Goal: Information Seeking & Learning: Learn about a topic

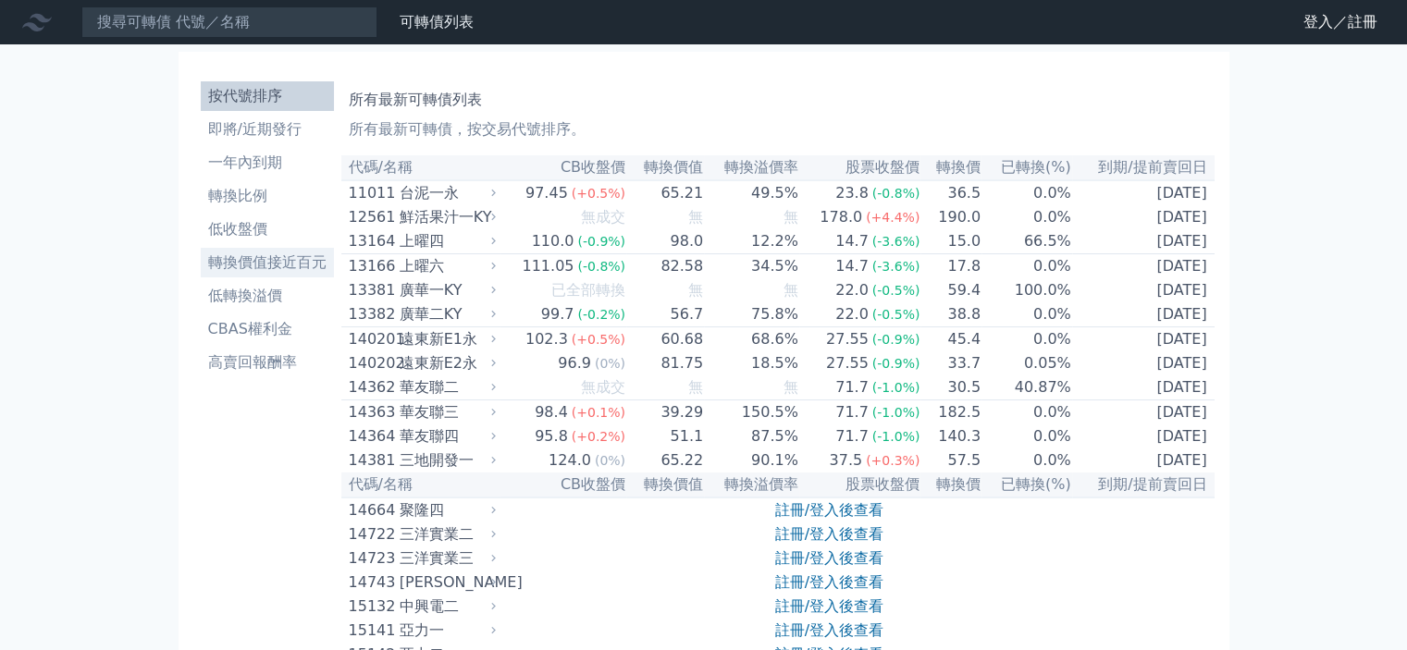
click at [251, 262] on li "轉換價值接近百元" at bounding box center [267, 263] width 133 height 22
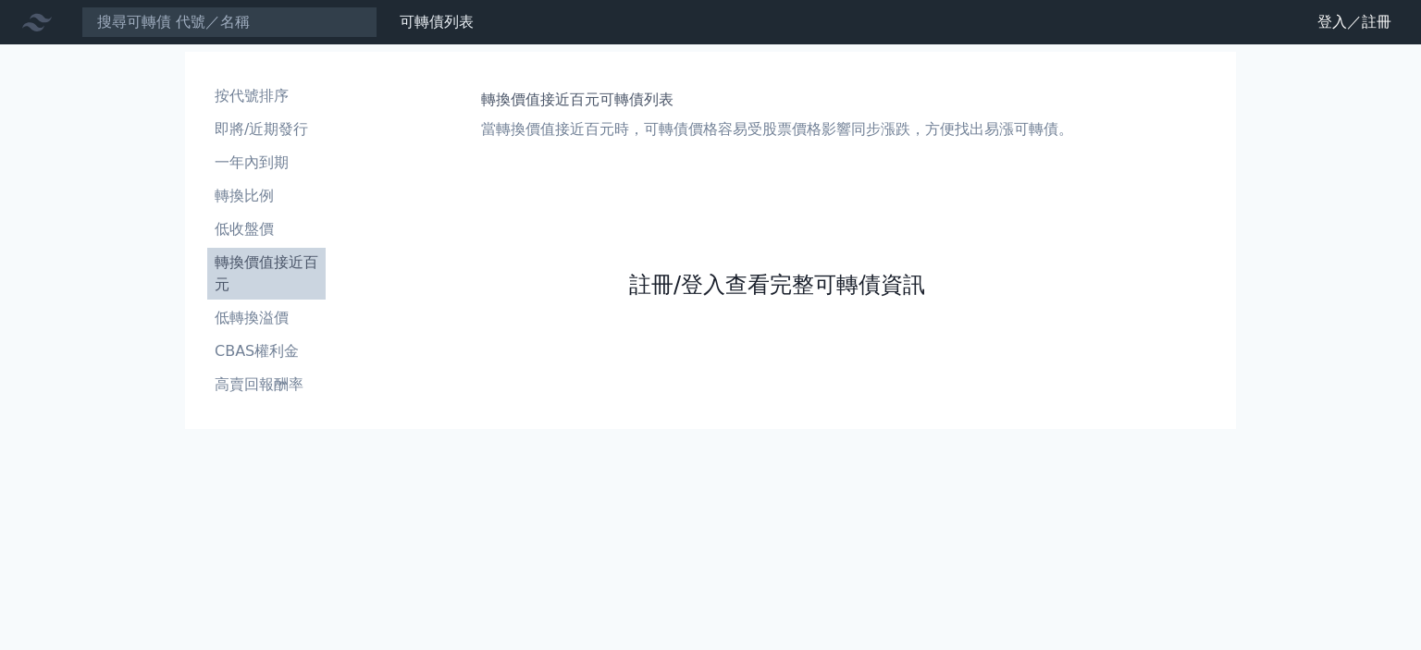
click at [676, 279] on link "註冊/登入查看完整可轉債資訊" at bounding box center [777, 285] width 296 height 30
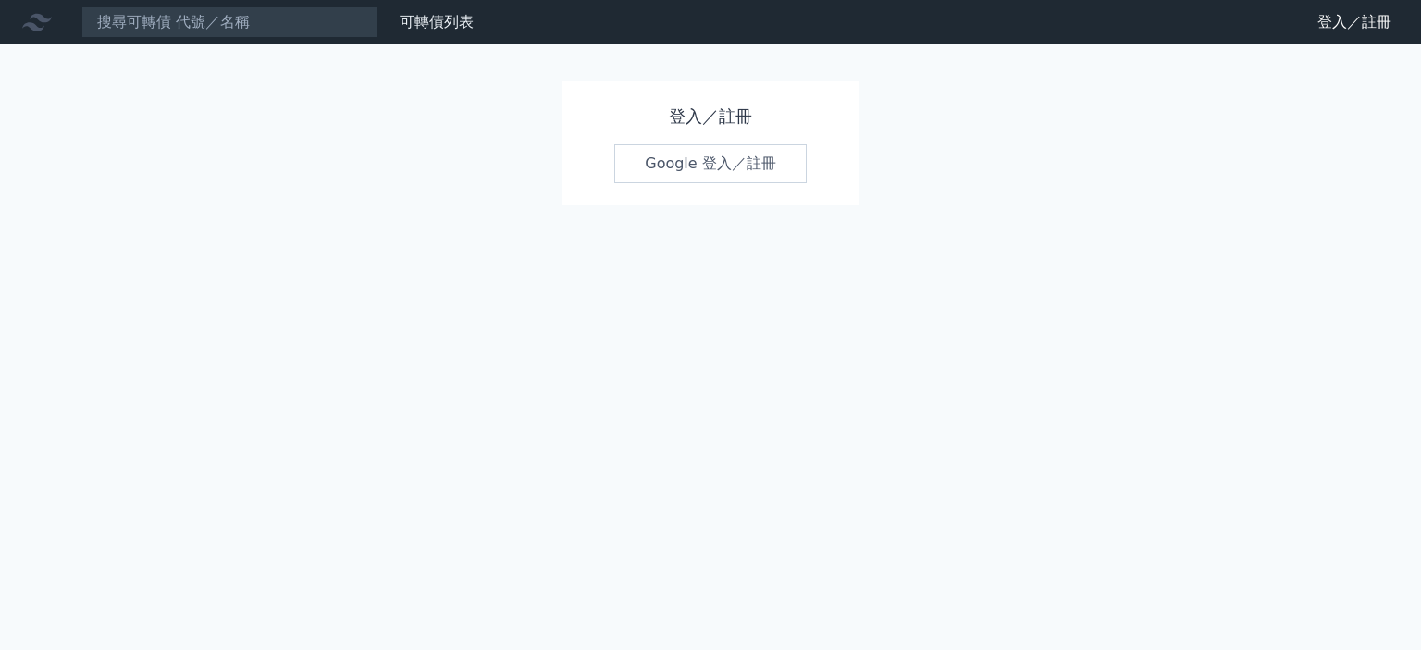
click at [684, 161] on link "Google 登入／註冊" at bounding box center [710, 163] width 192 height 39
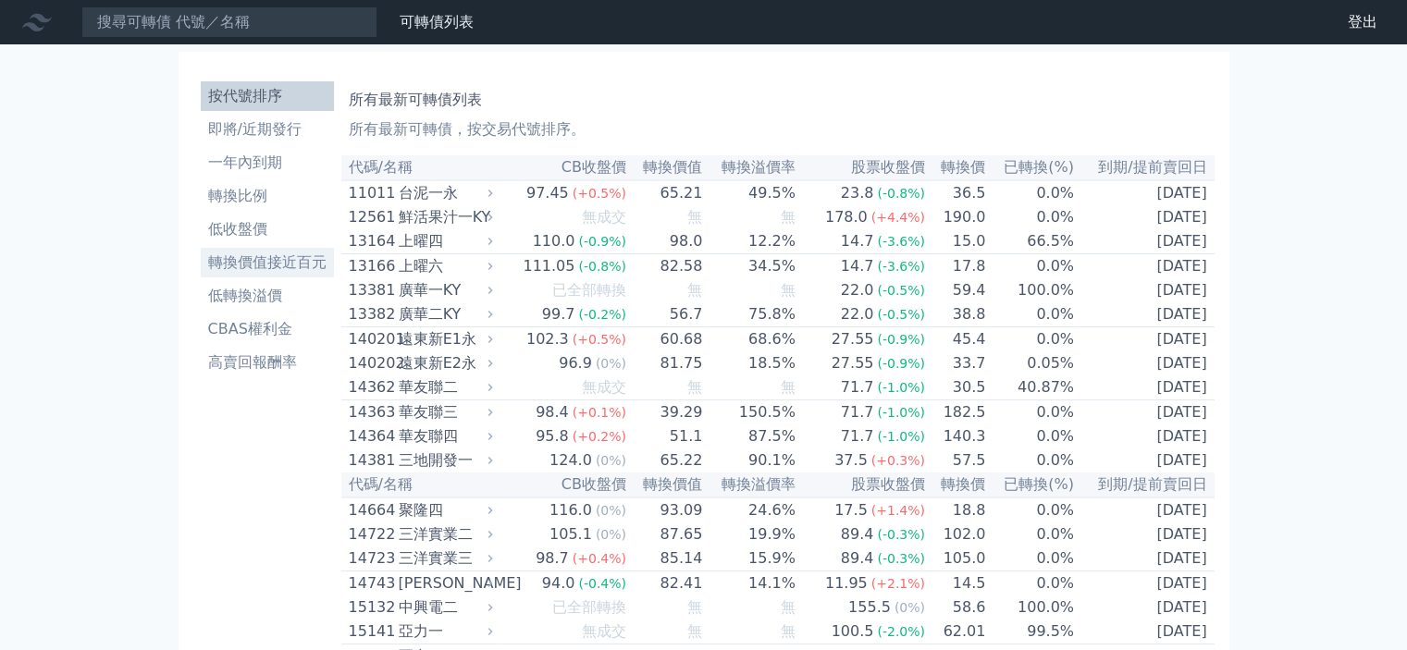
click at [252, 265] on li "轉換價值接近百元" at bounding box center [267, 263] width 133 height 22
